Goal: Information Seeking & Learning: Learn about a topic

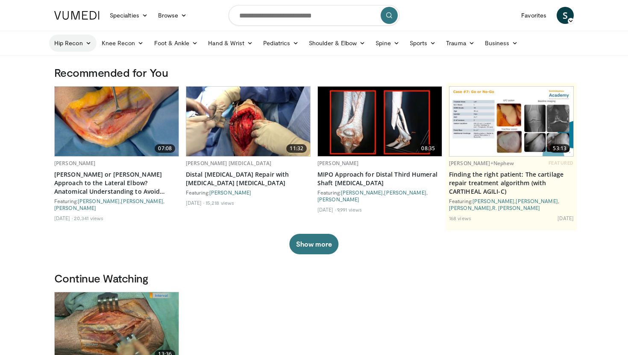
click at [81, 44] on link "Hip Recon" at bounding box center [72, 43] width 47 height 17
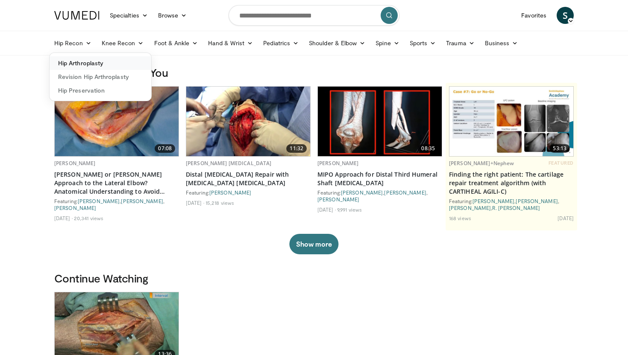
click at [81, 60] on link "Hip Arthroplasty" at bounding box center [101, 63] width 102 height 14
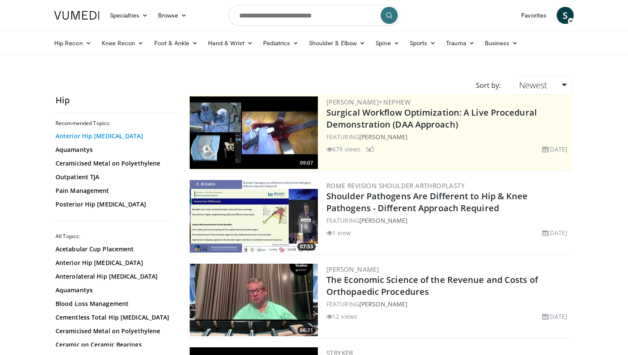
click at [82, 135] on link "Anterior Hip [MEDICAL_DATA]" at bounding box center [113, 136] width 115 height 9
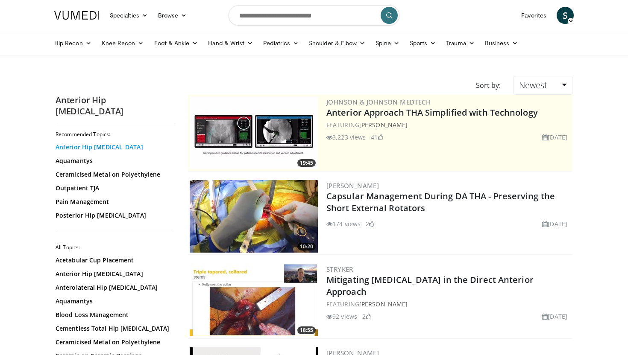
click at [89, 143] on link "Anterior Hip Arthroplasty" at bounding box center [113, 147] width 115 height 9
click at [547, 83] on link "Newest" at bounding box center [542, 85] width 59 height 19
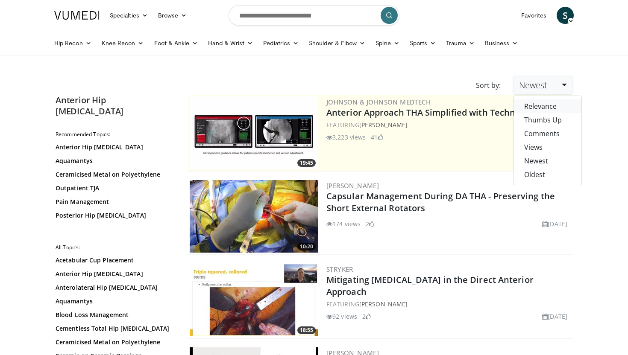
click at [538, 102] on link "Relevance" at bounding box center [547, 106] width 67 height 14
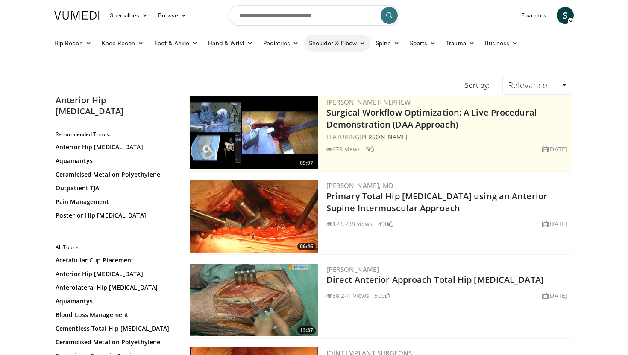
click at [334, 37] on link "Shoulder & Elbow" at bounding box center [337, 43] width 67 height 17
click at [309, 64] on link "Elbow" at bounding box center [319, 63] width 102 height 14
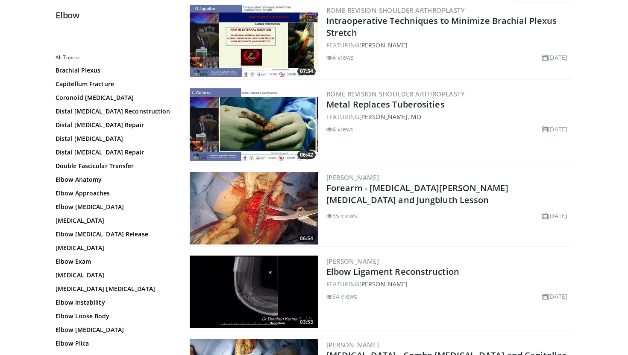
scroll to position [92, 0]
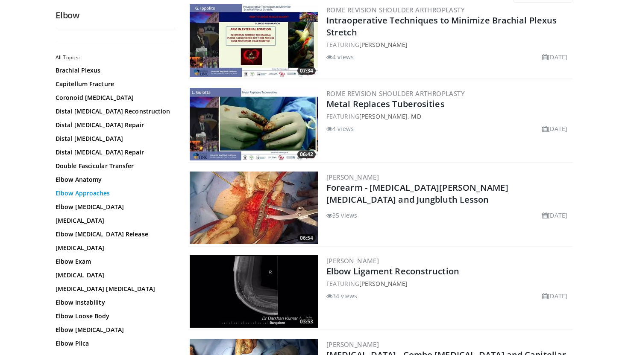
click at [78, 194] on link "Elbow Approaches" at bounding box center [113, 193] width 115 height 9
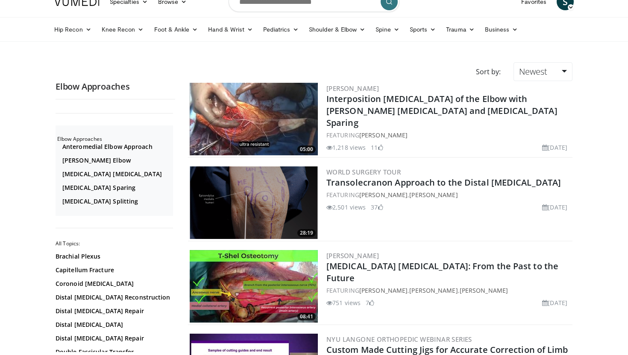
scroll to position [20, 0]
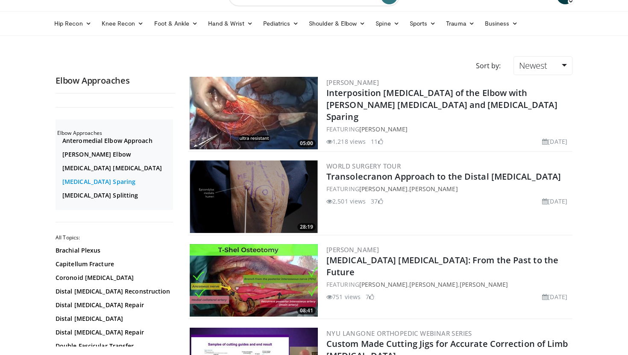
click at [91, 181] on link "[MEDICAL_DATA] Sparing" at bounding box center [116, 182] width 108 height 9
click at [114, 140] on link "Anteromedial Elbow Approach" at bounding box center [116, 141] width 108 height 9
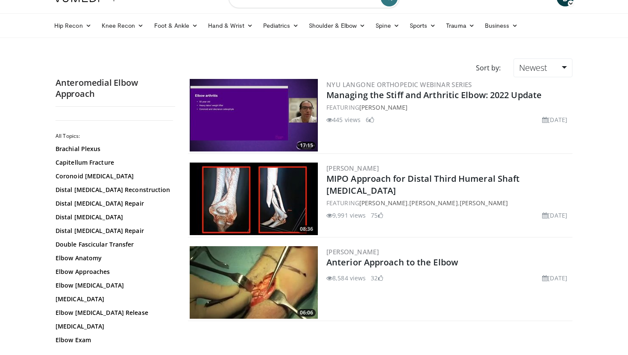
scroll to position [19, 0]
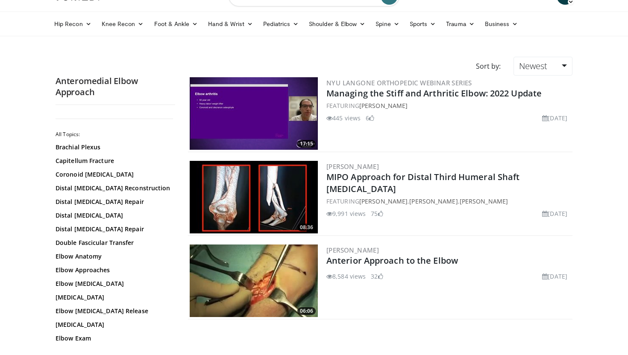
click at [294, 275] on img at bounding box center [254, 281] width 128 height 73
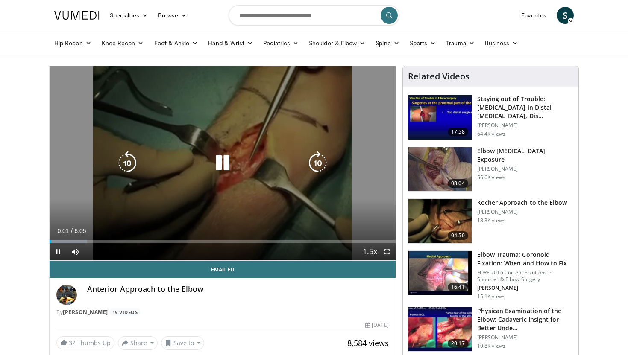
click at [223, 168] on icon "Video Player" at bounding box center [223, 163] width 24 height 24
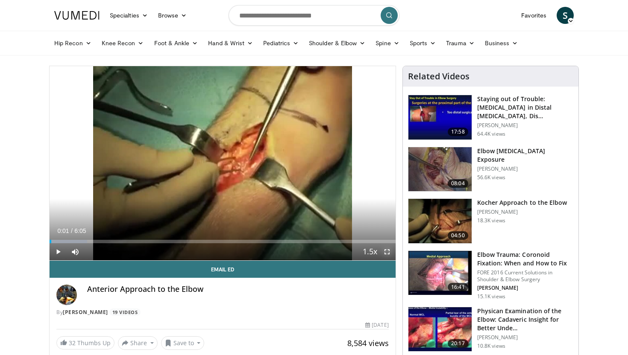
click at [385, 253] on span "Video Player" at bounding box center [386, 251] width 17 height 17
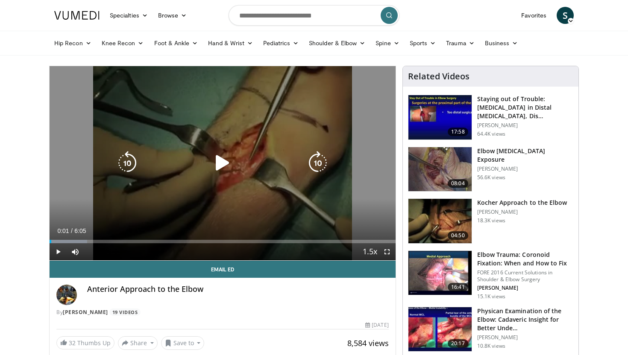
click at [212, 159] on icon "Video Player" at bounding box center [223, 163] width 24 height 24
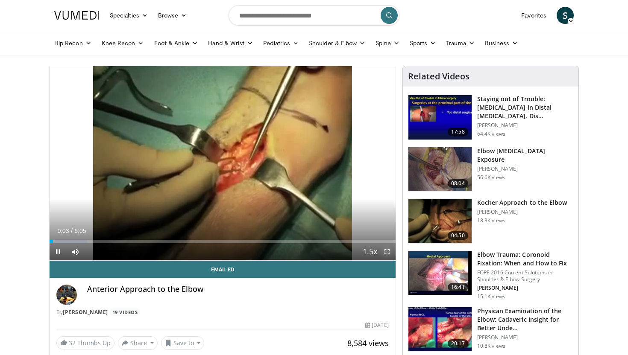
click at [386, 254] on span "Video Player" at bounding box center [386, 251] width 17 height 17
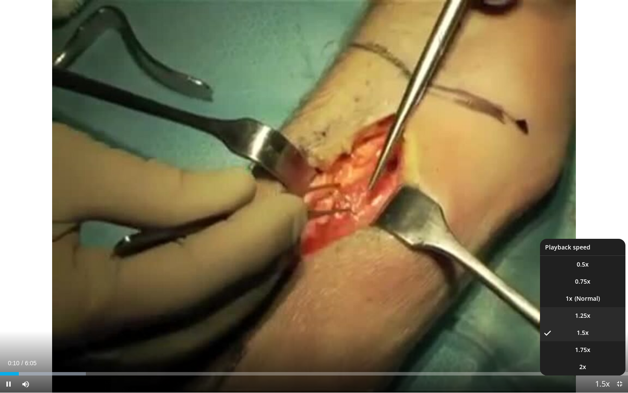
click at [582, 313] on span "1.25x" at bounding box center [582, 315] width 15 height 9
click at [591, 297] on li "1x" at bounding box center [582, 298] width 85 height 17
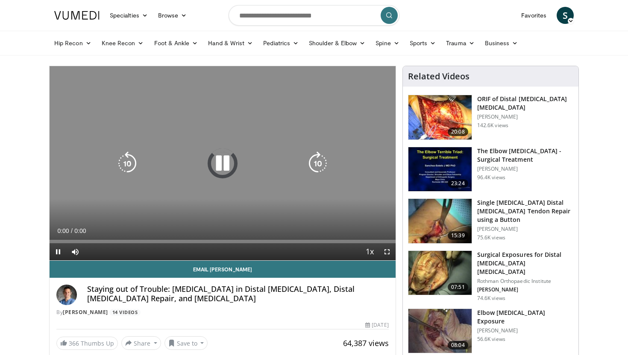
click at [223, 169] on icon "Video Player" at bounding box center [223, 164] width 24 height 24
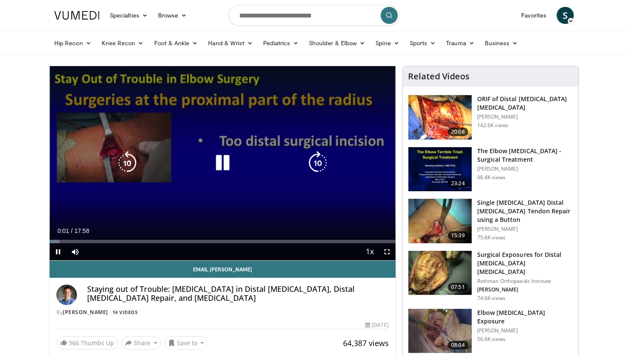
click at [223, 159] on icon "Video Player" at bounding box center [223, 163] width 24 height 24
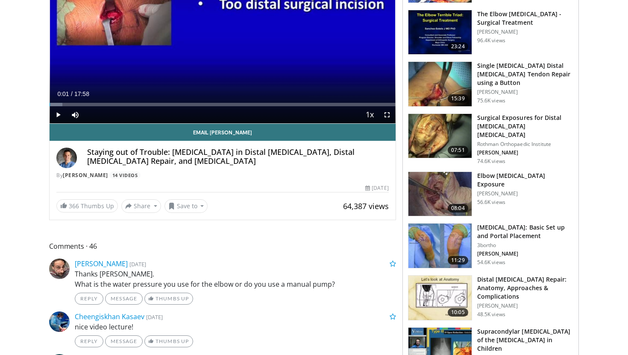
scroll to position [143, 0]
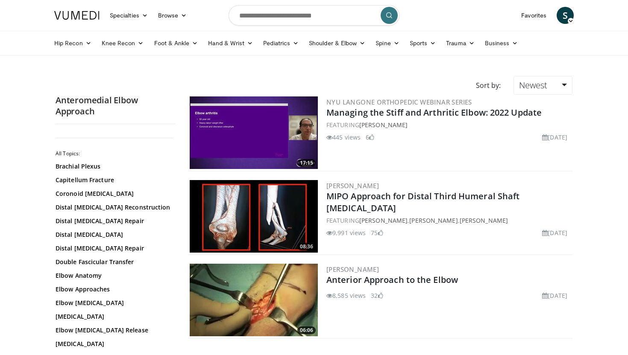
scroll to position [19, 0]
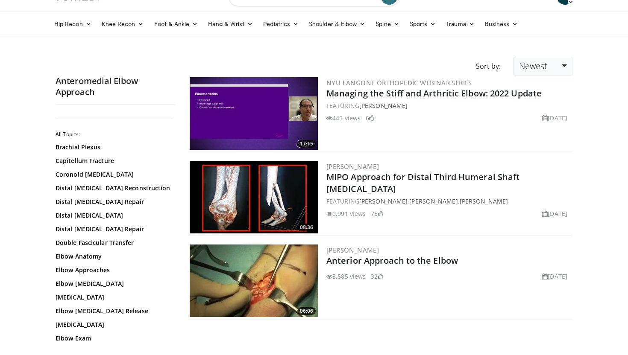
click at [535, 64] on span "Newest" at bounding box center [533, 66] width 28 height 12
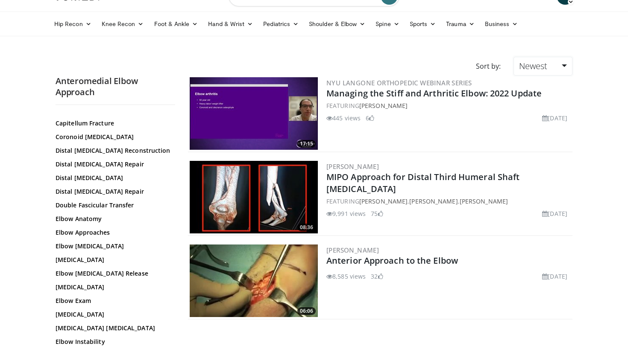
scroll to position [45, 0]
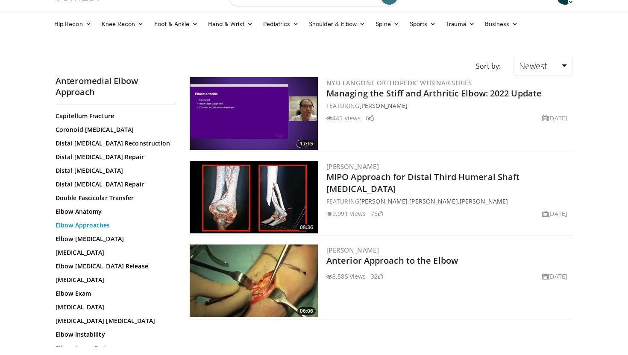
click at [88, 222] on link "Elbow Approaches" at bounding box center [113, 225] width 115 height 9
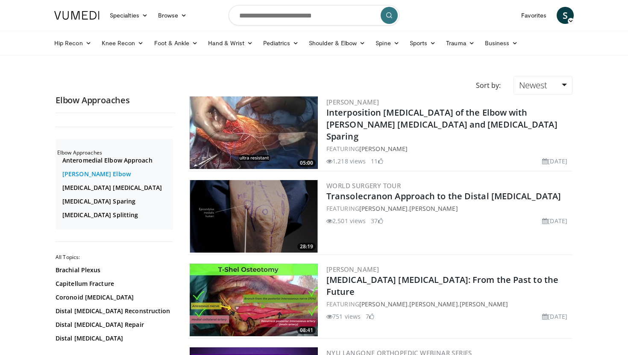
click at [90, 173] on link "[PERSON_NAME] Elbow" at bounding box center [116, 174] width 108 height 9
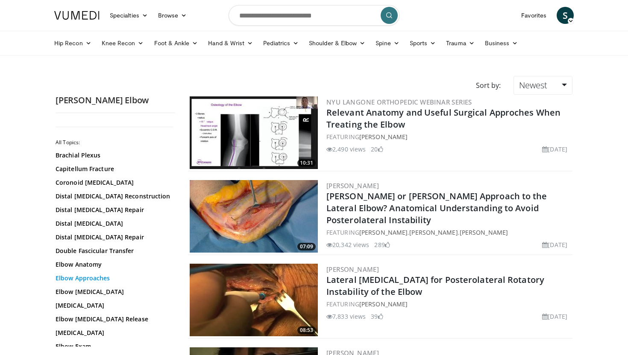
click at [107, 277] on link "Elbow Approaches" at bounding box center [113, 278] width 115 height 9
